Goal: Transaction & Acquisition: Subscribe to service/newsletter

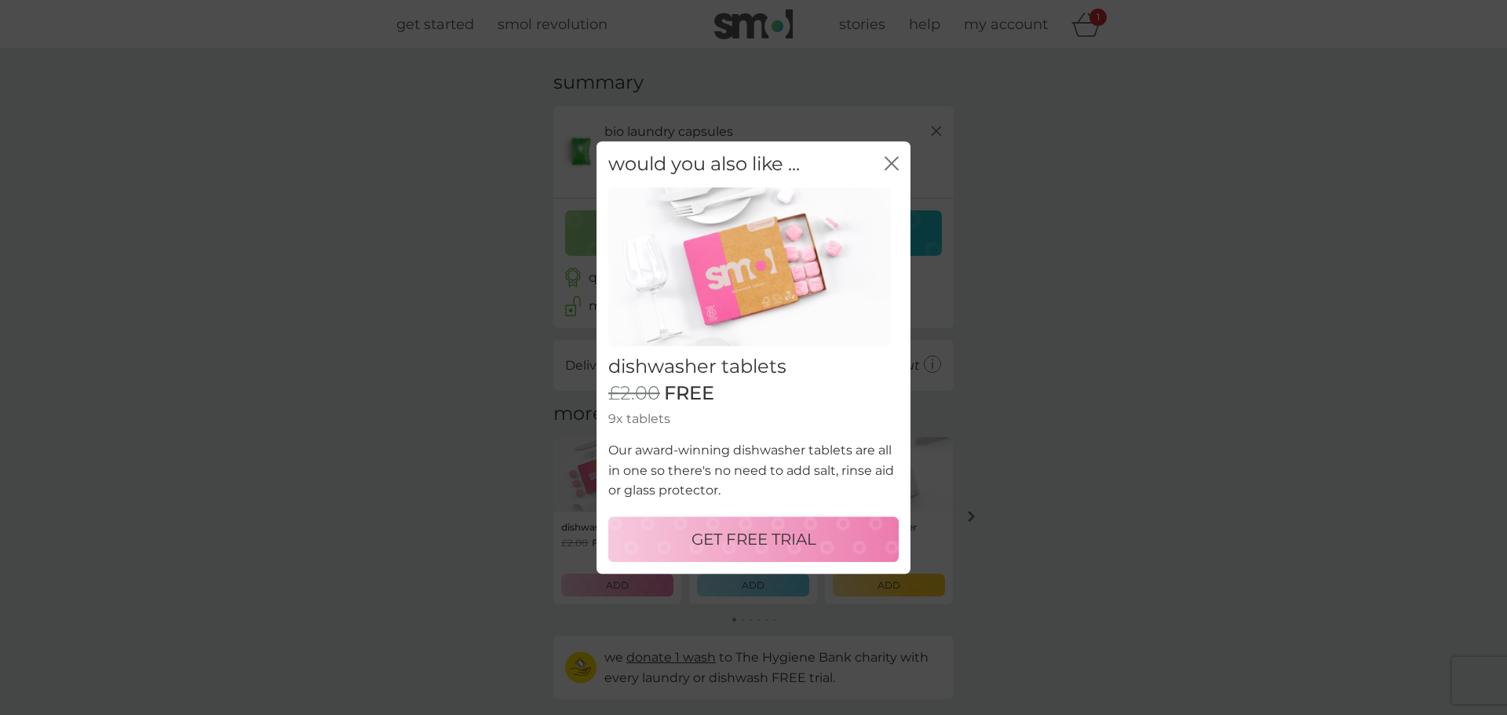
click at [769, 537] on p "GET FREE TRIAL" at bounding box center [753, 539] width 125 height 25
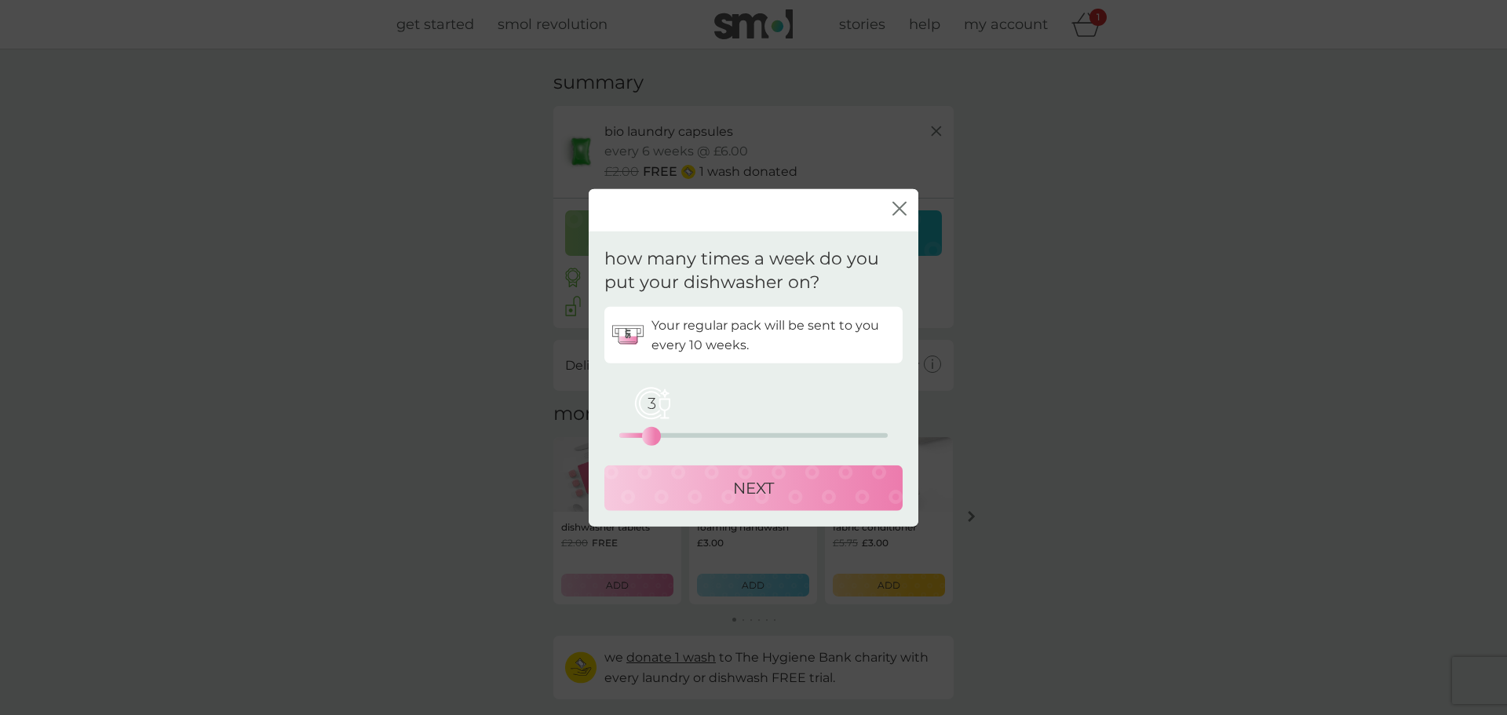
drag, startPoint x: 621, startPoint y: 436, endPoint x: 648, endPoint y: 436, distance: 27.5
click at [648, 436] on div "3" at bounding box center [651, 436] width 6 height 6
click at [751, 494] on p "NEXT" at bounding box center [753, 488] width 41 height 25
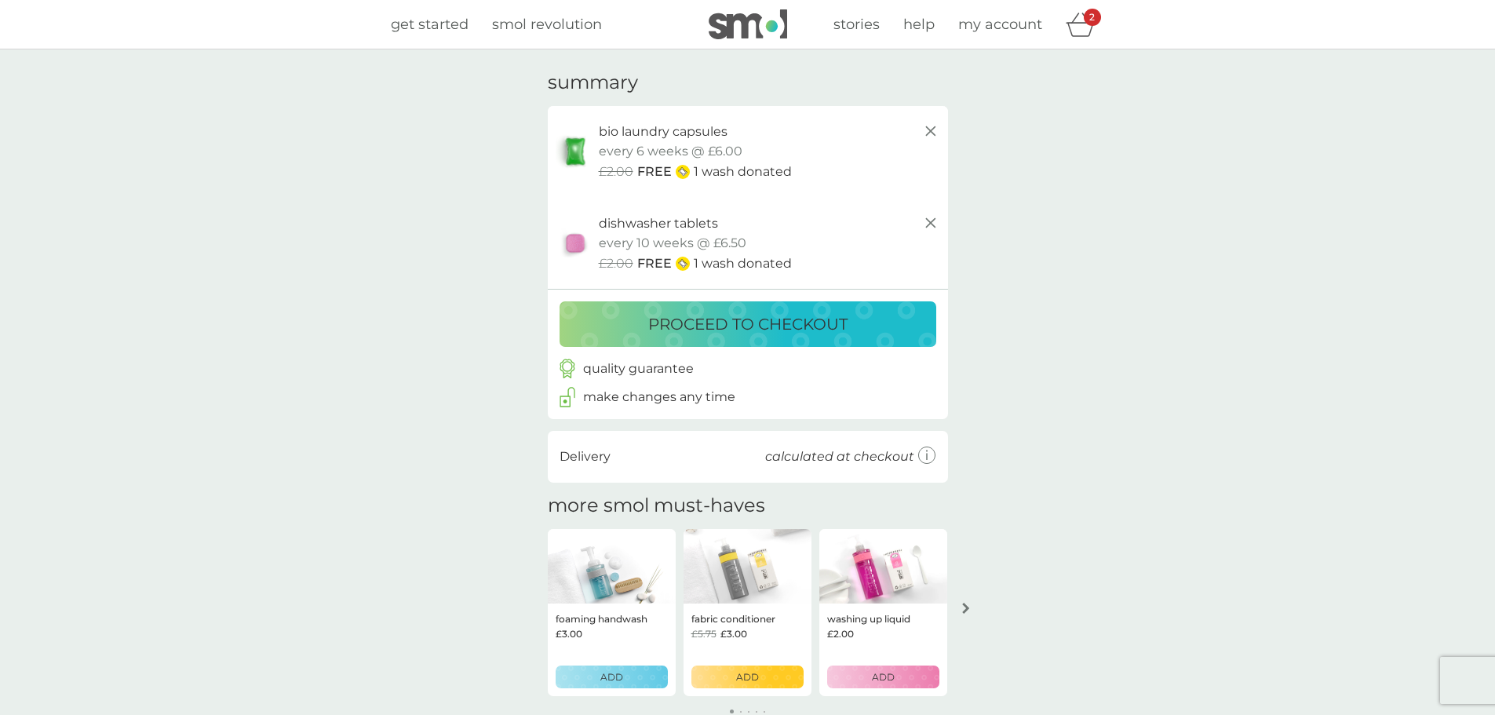
click at [792, 325] on p "proceed to checkout" at bounding box center [747, 324] width 199 height 25
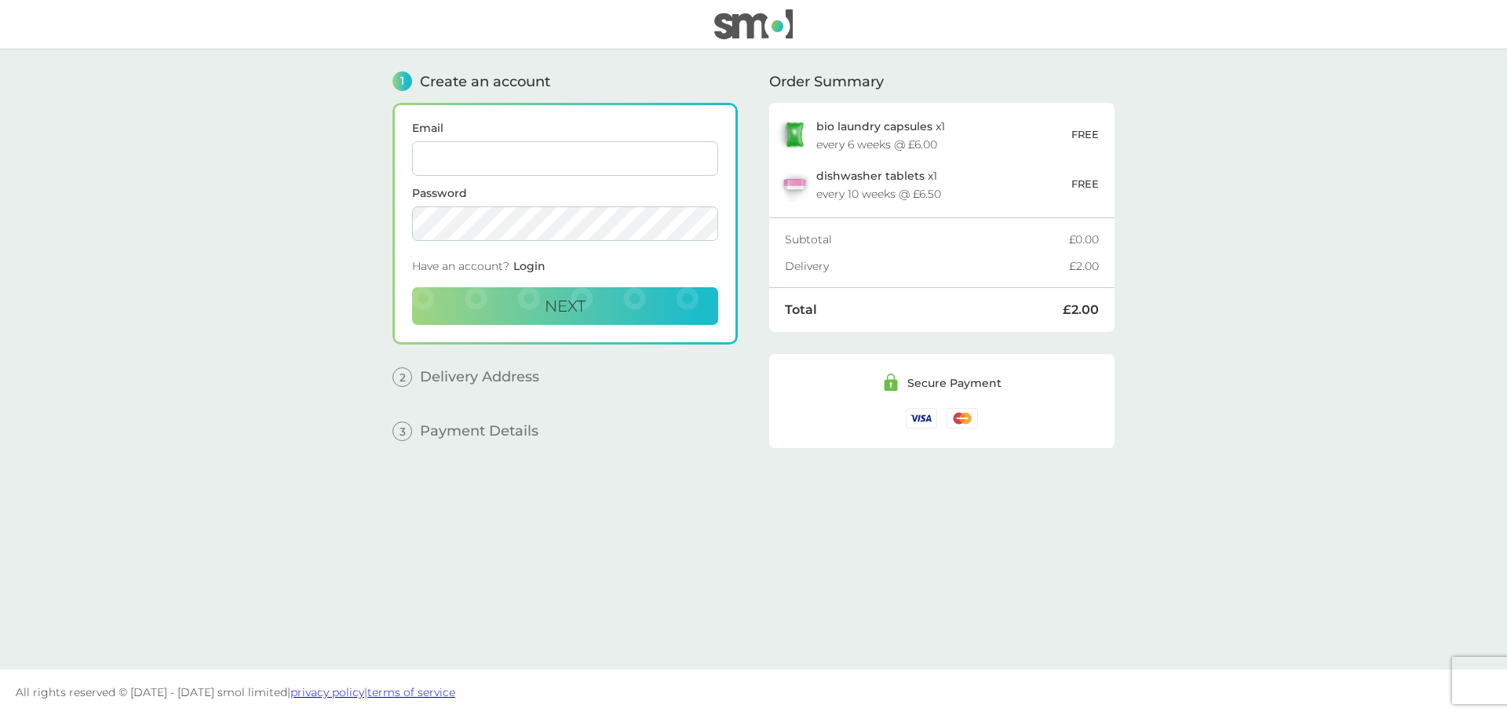
click at [563, 161] on input "Email" at bounding box center [565, 158] width 306 height 35
type input "[EMAIL_ADDRESS][DOMAIN_NAME]"
click at [603, 304] on button "Next" at bounding box center [565, 306] width 306 height 38
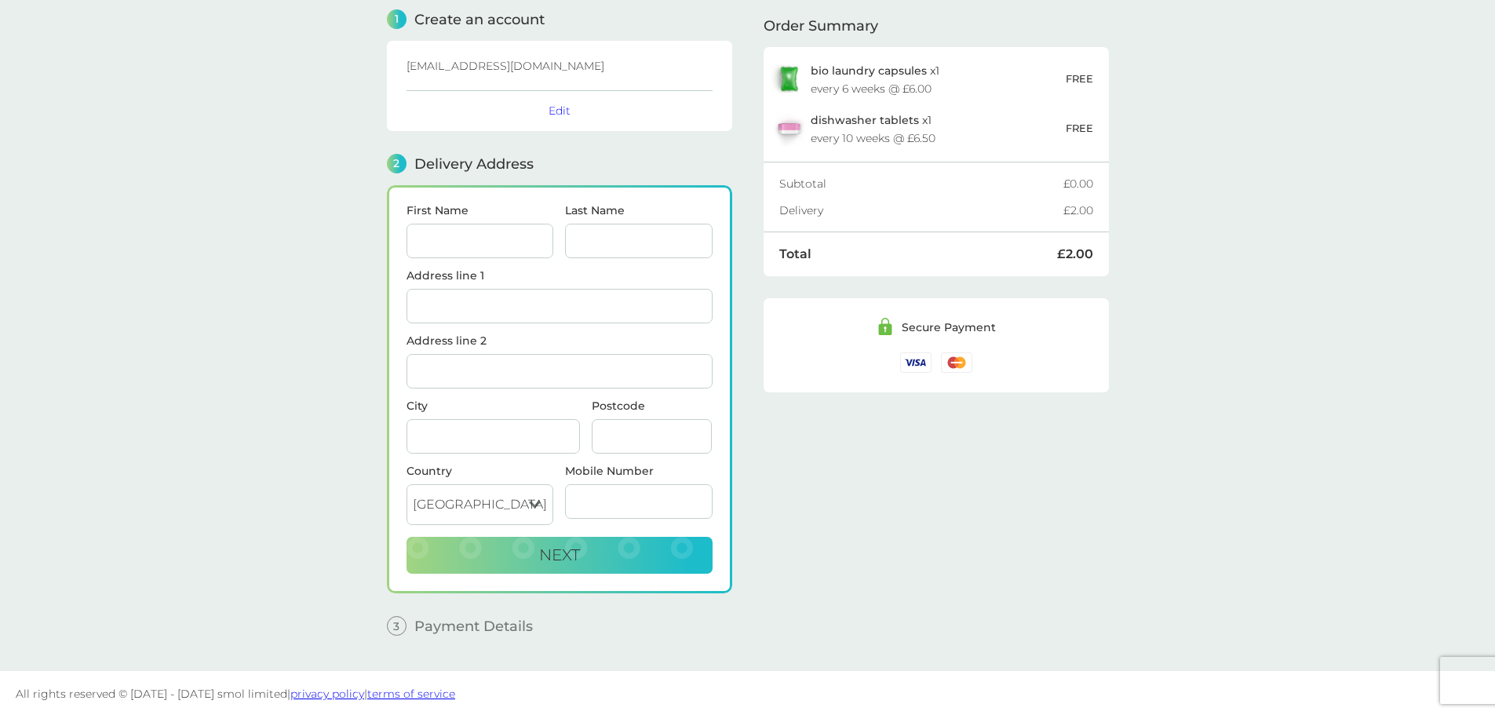
scroll to position [64, 0]
click at [469, 235] on input "First Name" at bounding box center [481, 239] width 148 height 35
type input "[PERSON_NAME]"
click at [488, 313] on input "Address line 1" at bounding box center [560, 304] width 306 height 35
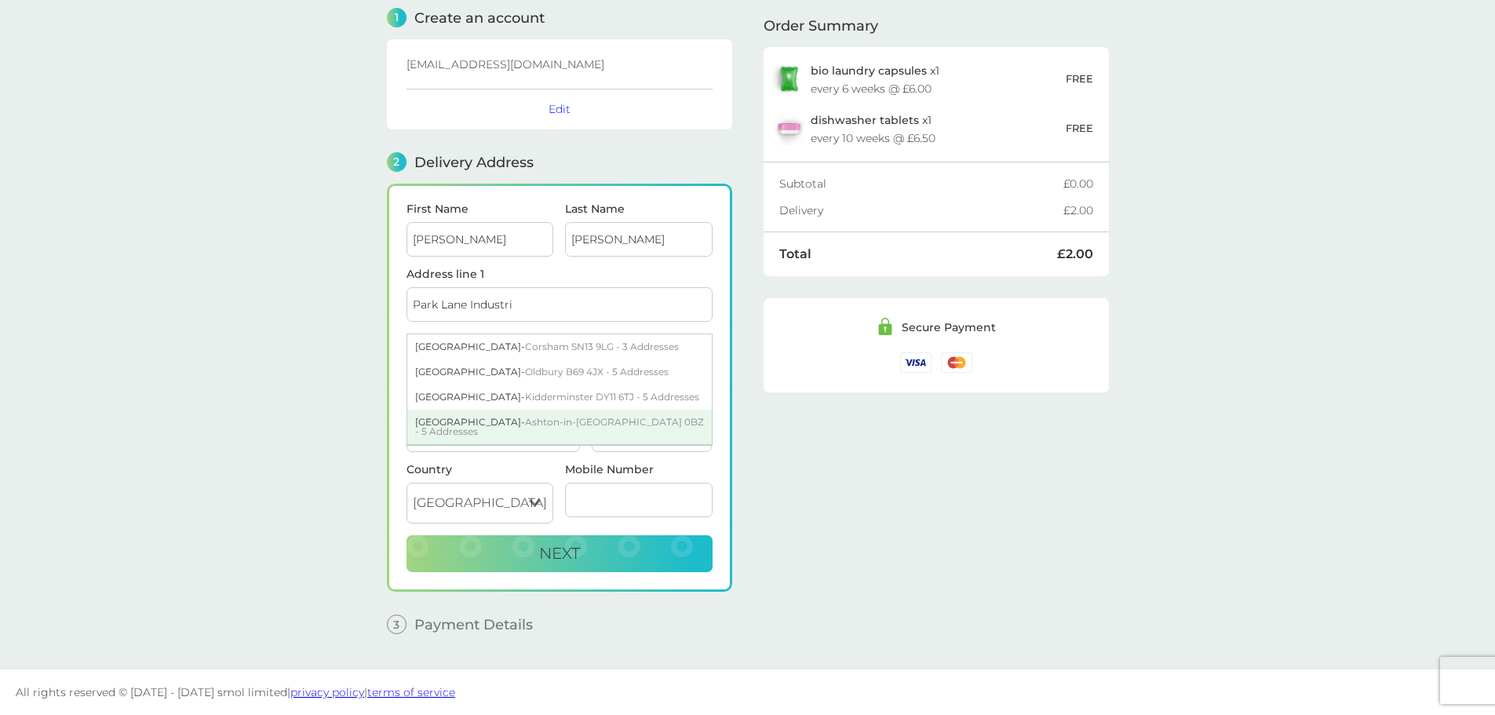
click at [522, 444] on div "[GEOGRAPHIC_DATA] - [GEOGRAPHIC_DATA] - 5 Addresses" at bounding box center [559, 427] width 304 height 35
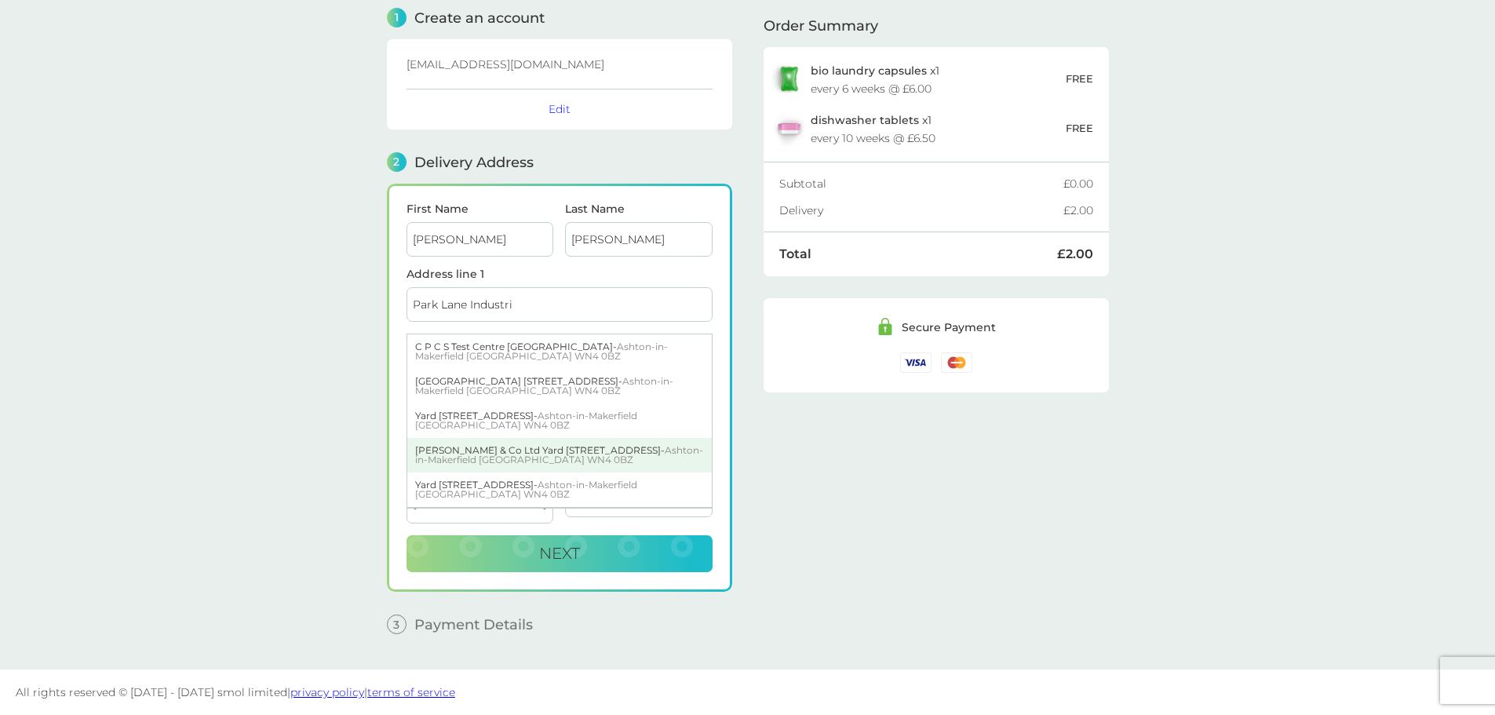
click at [522, 452] on div "[PERSON_NAME] & Co Ltd Yard [STREET_ADDRESS]" at bounding box center [559, 455] width 304 height 35
type input "Yard [STREET_ADDRESS]"
type input "[GEOGRAPHIC_DATA]"
type input "WN4 0BZ"
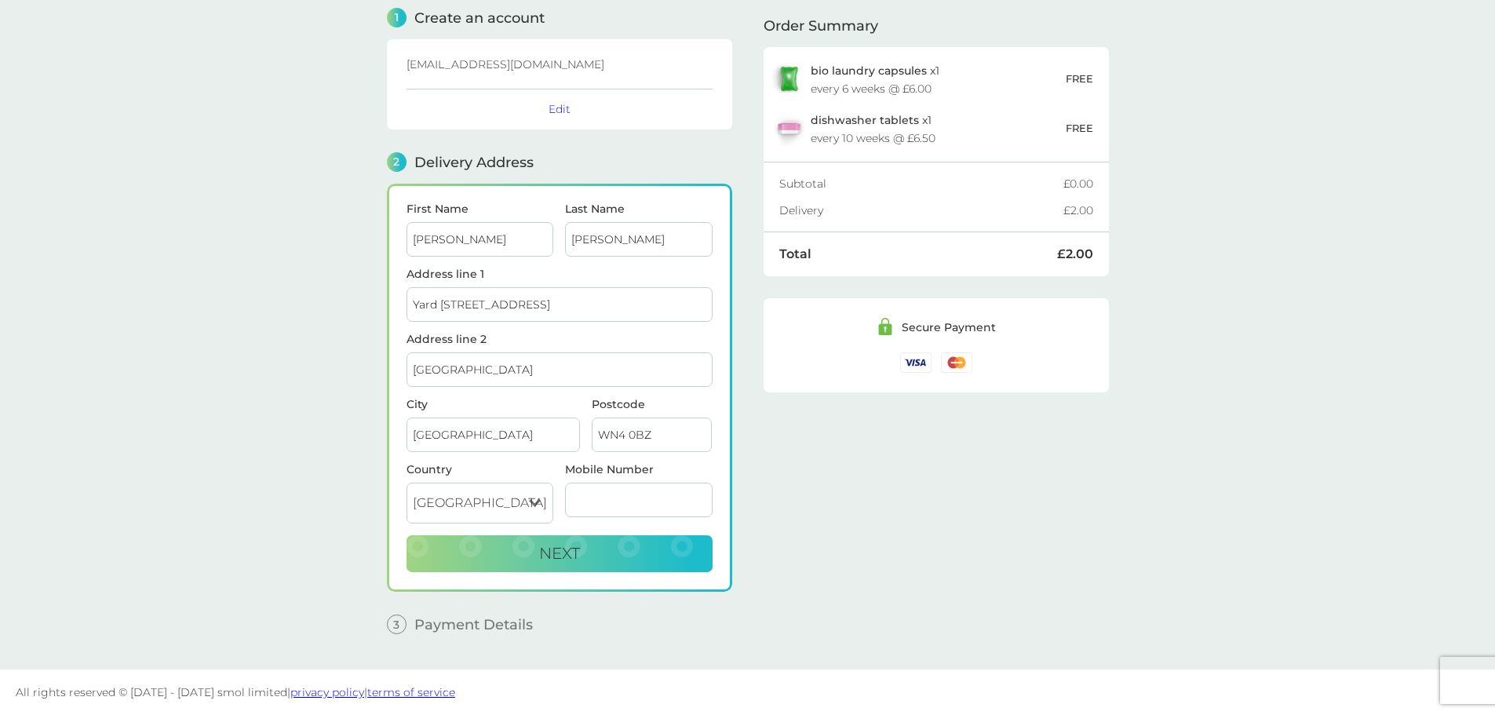
drag, startPoint x: 452, startPoint y: 306, endPoint x: 355, endPoint y: 297, distance: 97.8
click at [355, 297] on main "1 Create an account [EMAIL_ADDRESS][DOMAIN_NAME] Edit 2 Delivery Address First …" at bounding box center [747, 328] width 1495 height 684
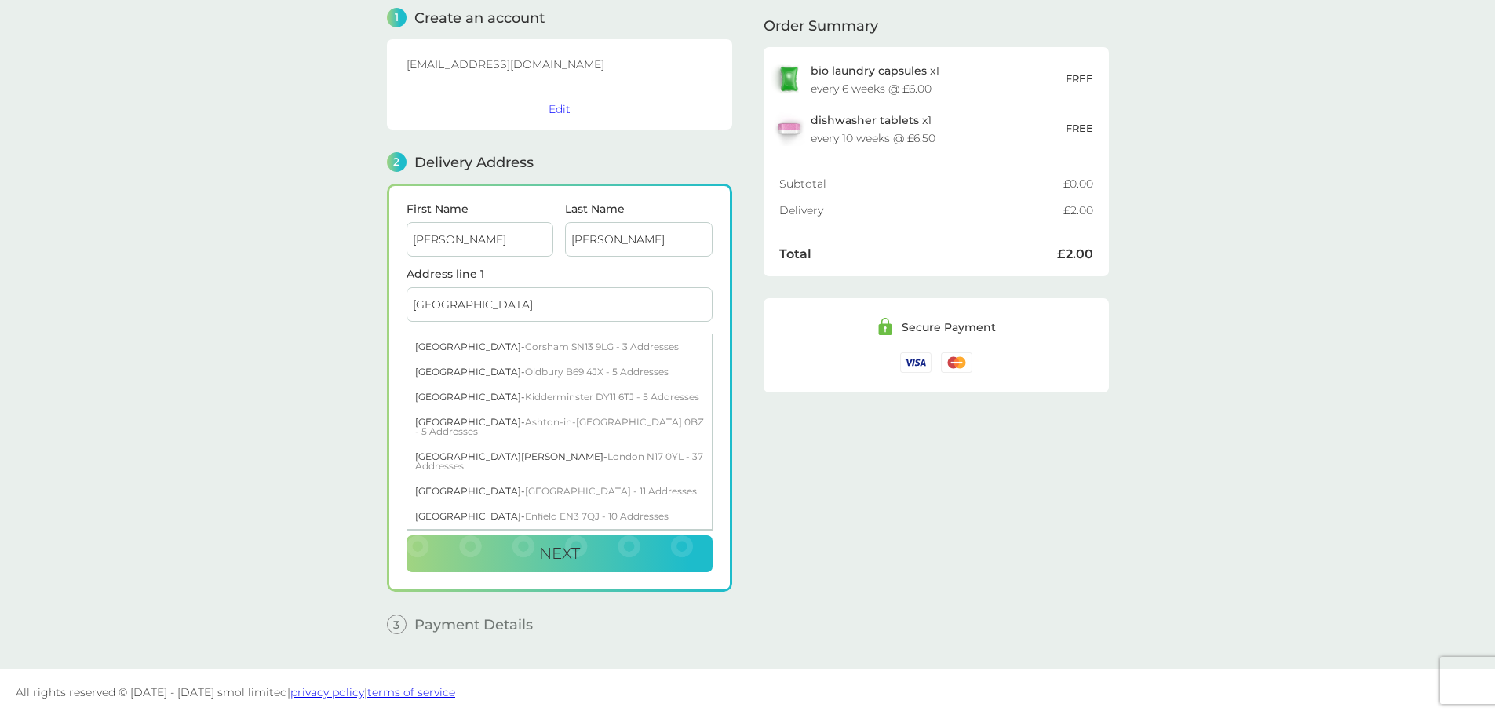
type input "[GEOGRAPHIC_DATA]"
click at [638, 241] on input "[PERSON_NAME]" at bounding box center [639, 239] width 148 height 35
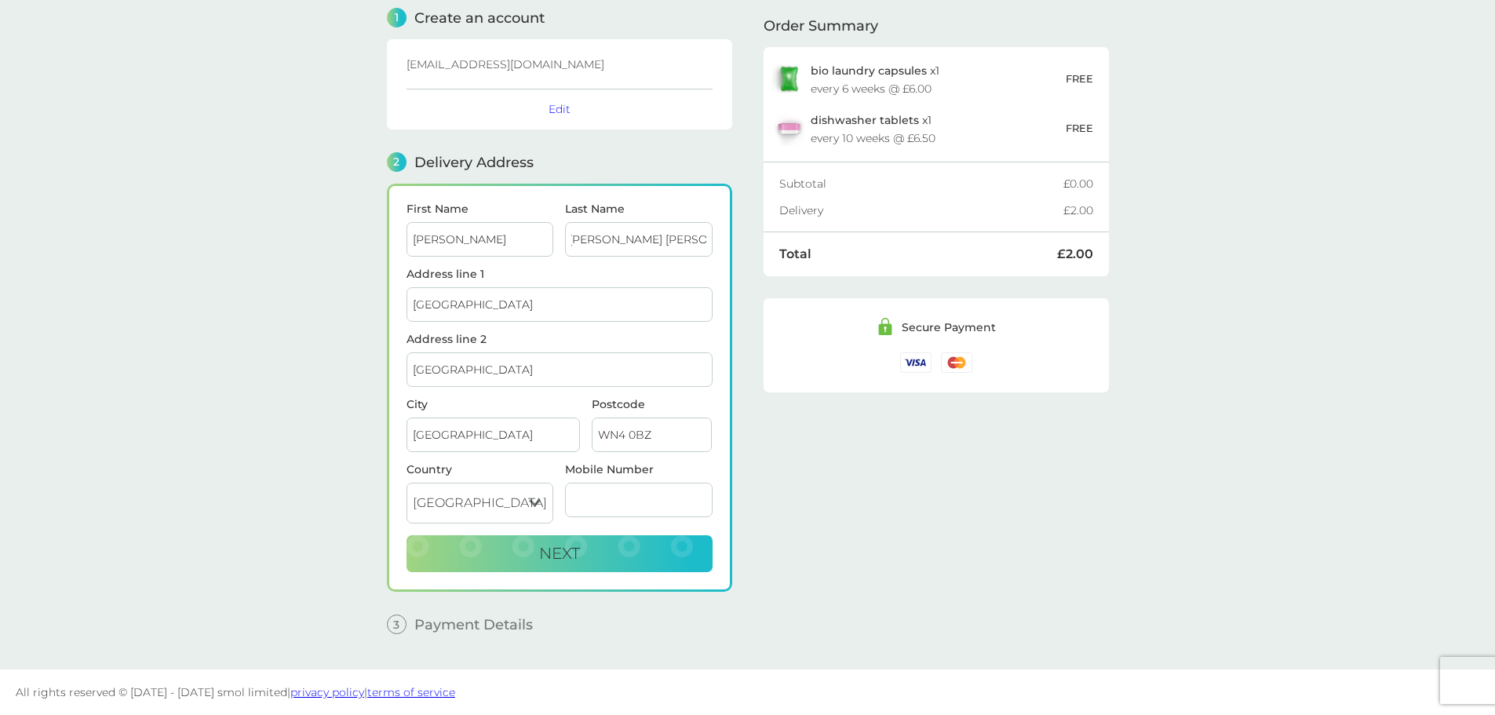
scroll to position [0, 7]
type input "[PERSON_NAME] [PERSON_NAME]"
click at [630, 509] on input "Mobile Number" at bounding box center [639, 500] width 148 height 35
type input "07970646585"
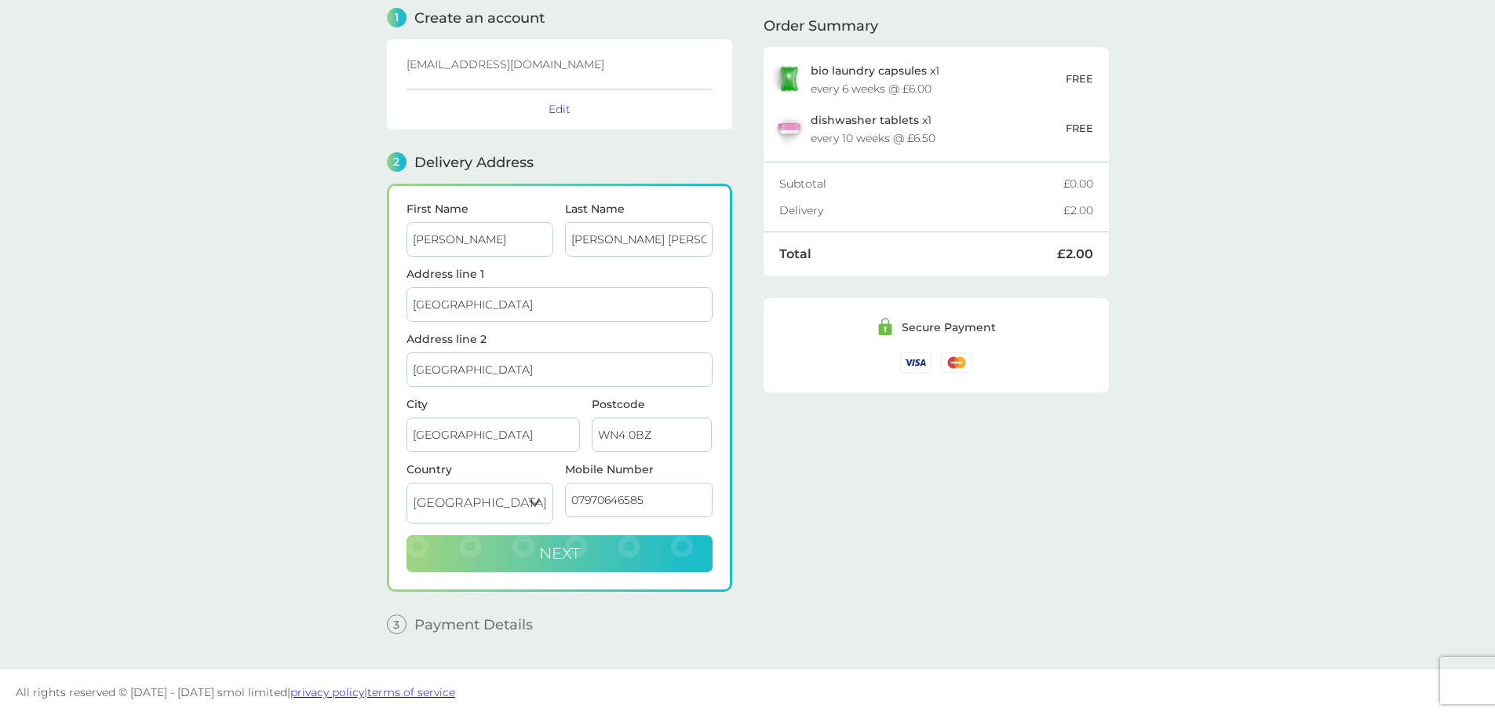
click at [590, 548] on button "Next" at bounding box center [560, 554] width 306 height 38
checkbox input "true"
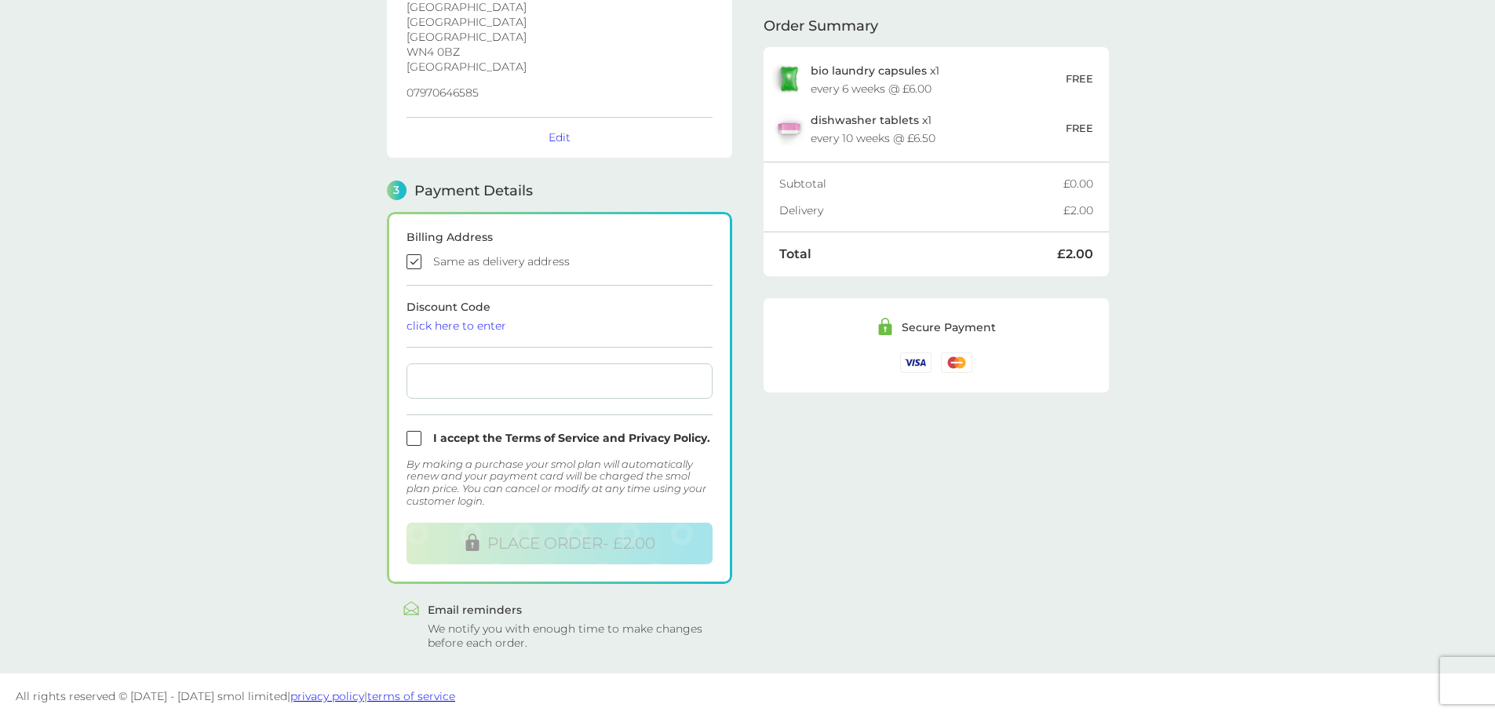
scroll to position [295, 0]
